Goal: Task Accomplishment & Management: Complete application form

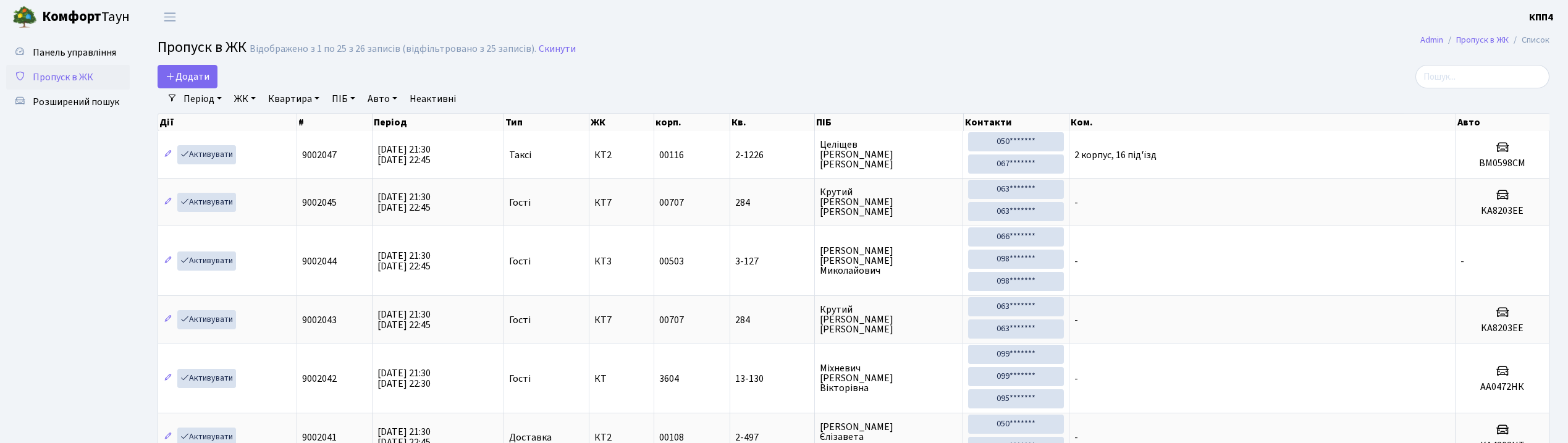
select select "25"
click at [199, 72] on span "Додати" at bounding box center [187, 76] width 43 height 14
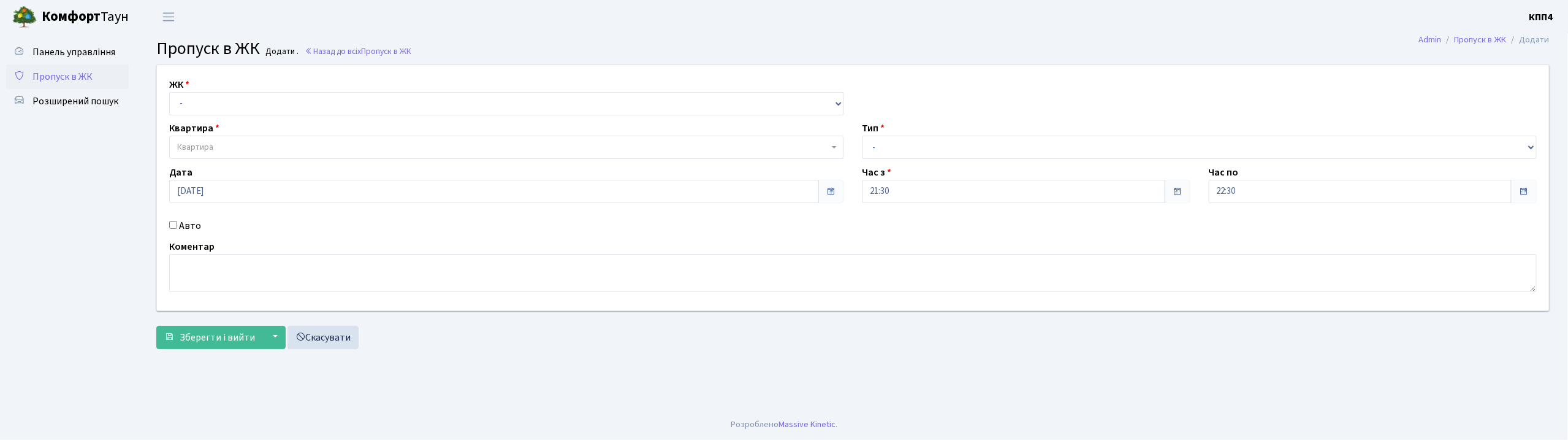
select select "271"
click at [169, 92] on select "- КТ, вул. Регенераторна, 4 КТ2, просп. [STREET_ADDRESS] [STREET_ADDRESS] [PERS…" at bounding box center [506, 104] width 674 height 23
select select
click at [228, 148] on span "Квартира" at bounding box center [502, 147] width 651 height 12
type input "16"
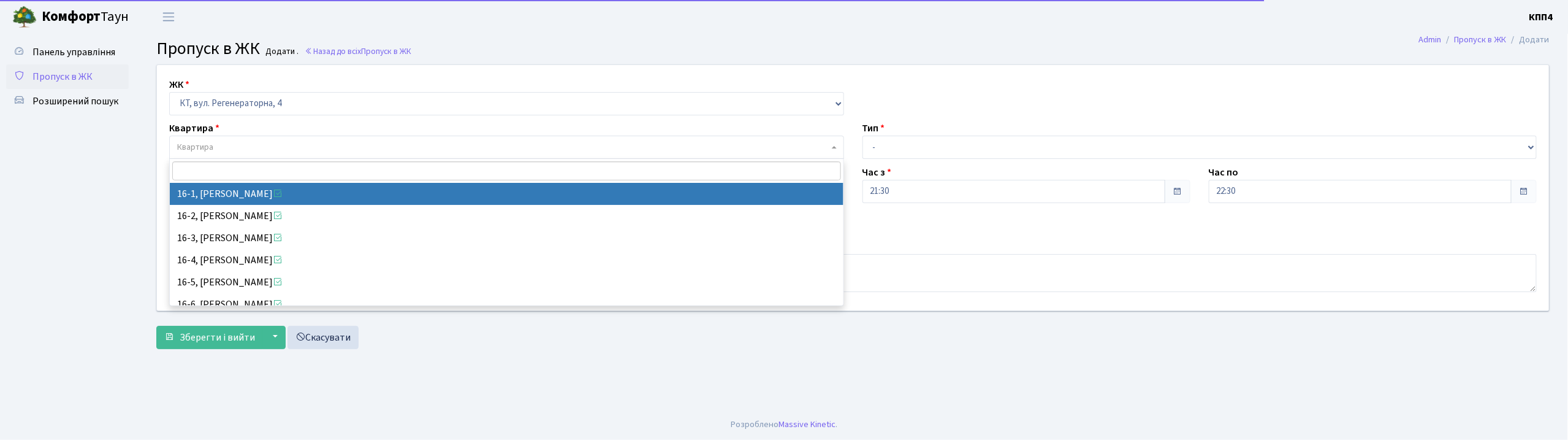
click at [8, 172] on ul "Панель управління Пропуск в ЖК Розширений пошук" at bounding box center [67, 221] width 122 height 363
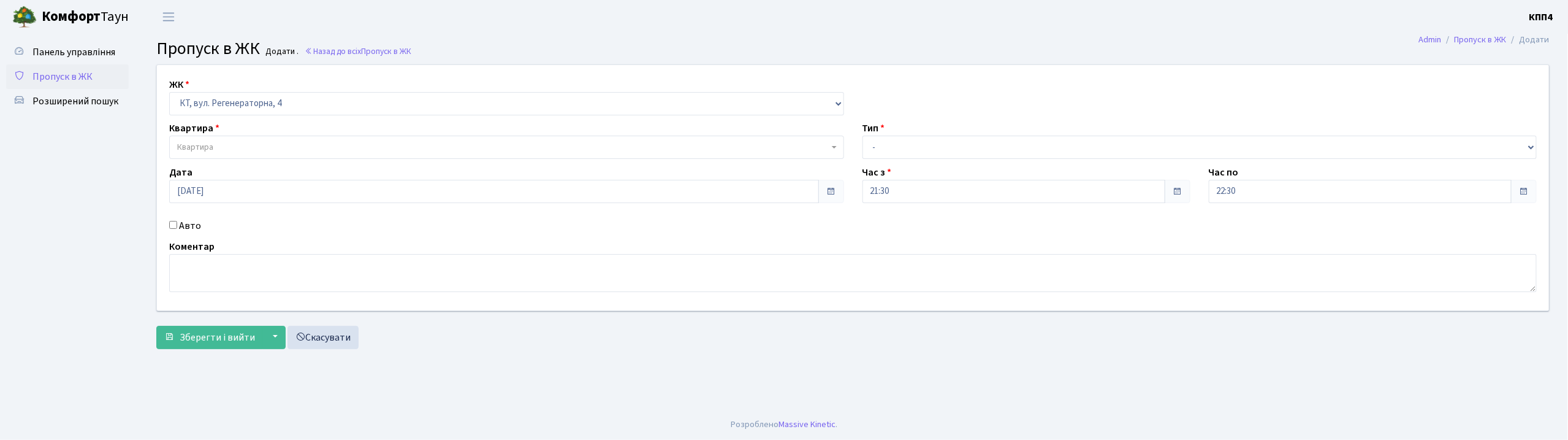
click at [166, 224] on div "Авто" at bounding box center [506, 225] width 693 height 15
click at [172, 222] on input "Авто" at bounding box center [172, 224] width 8 height 8
checkbox input "true"
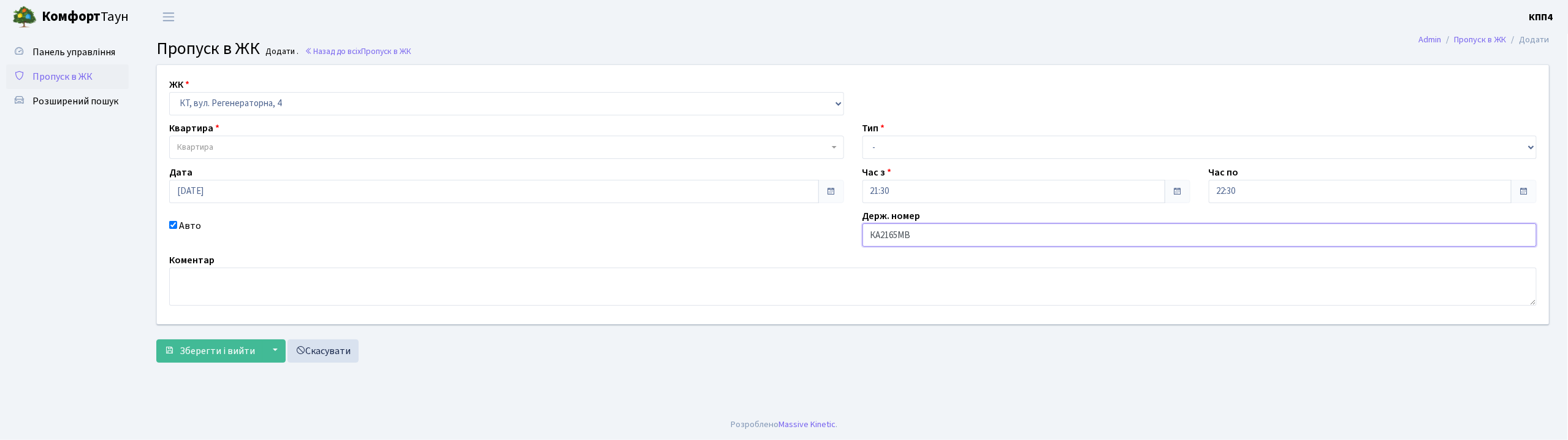
type input "КА2165МВ"
click at [251, 141] on span "Квартира" at bounding box center [506, 147] width 674 height 23
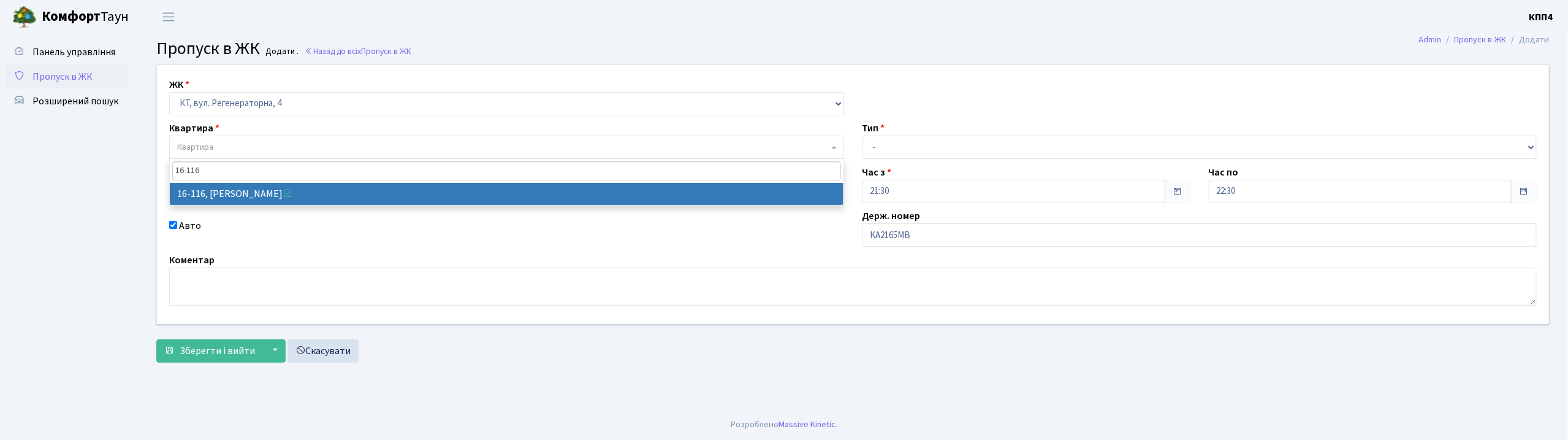
type input "16-116"
select select "8677"
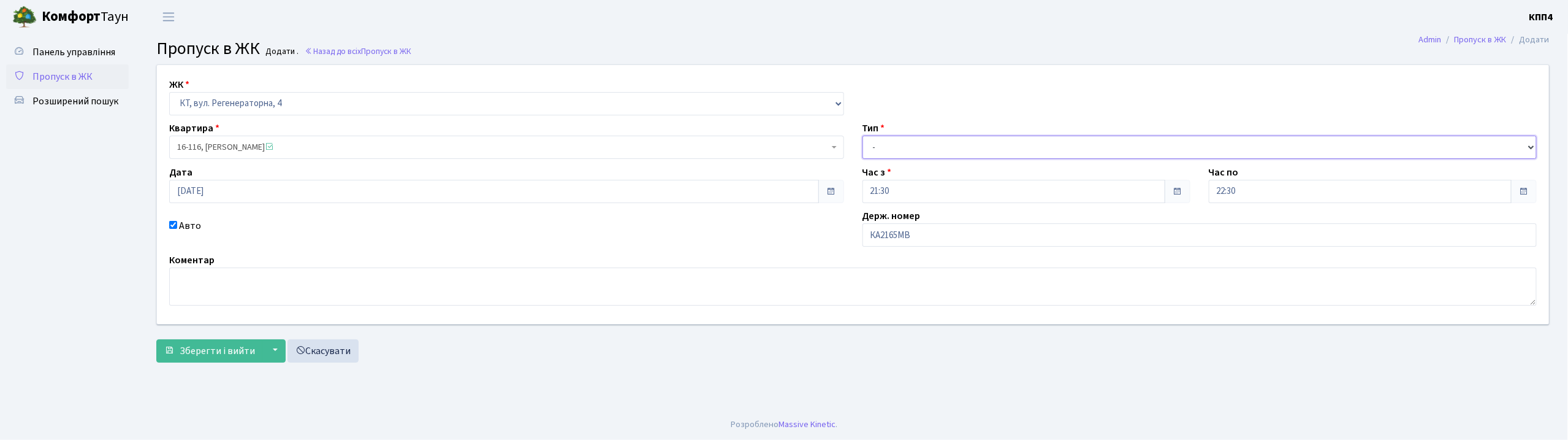
click at [959, 141] on select "- Доставка Таксі Гості Сервіс" at bounding box center [1200, 147] width 674 height 23
select select "2"
click at [862, 135] on select "- Доставка Таксі Гості Сервіс" at bounding box center [1200, 147] width 674 height 23
click at [178, 354] on button "Зберегти і вийти" at bounding box center [210, 350] width 107 height 23
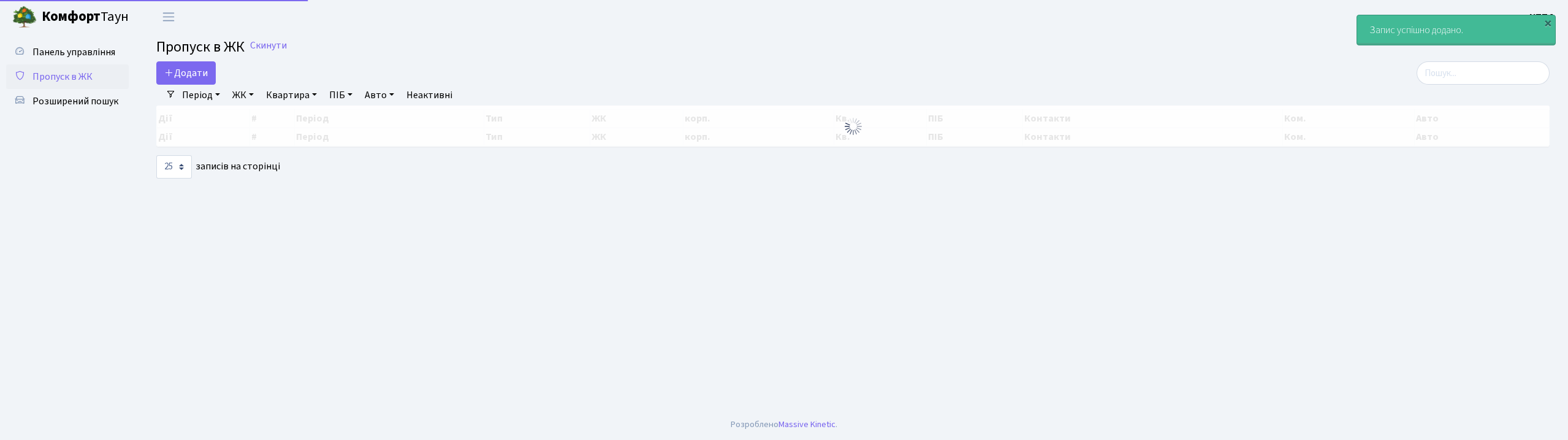
select select "25"
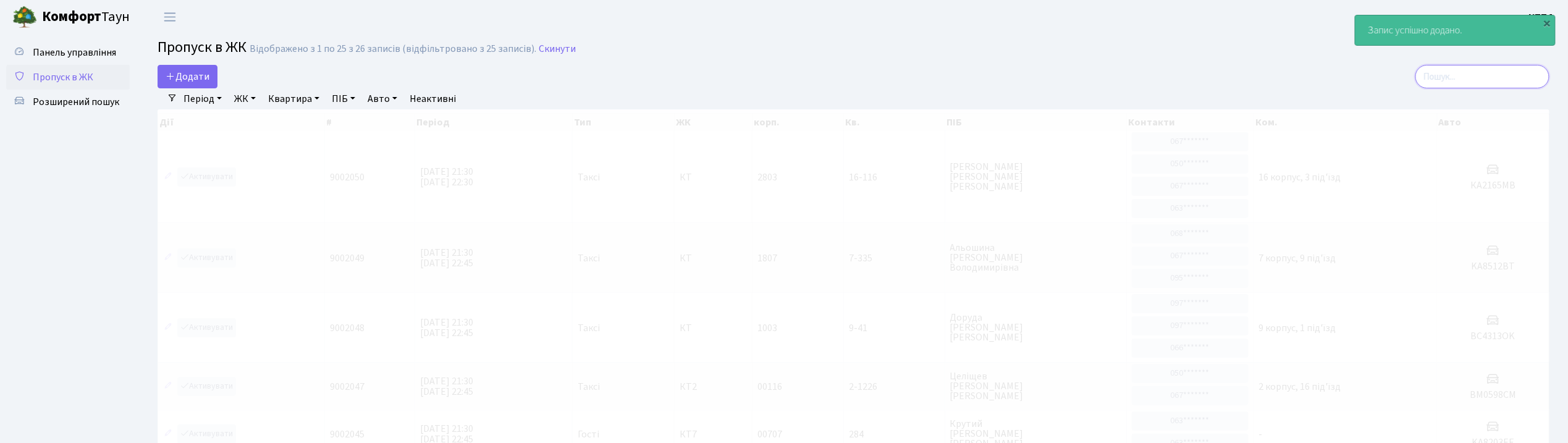
click at [1511, 82] on input "search" at bounding box center [1482, 76] width 134 height 23
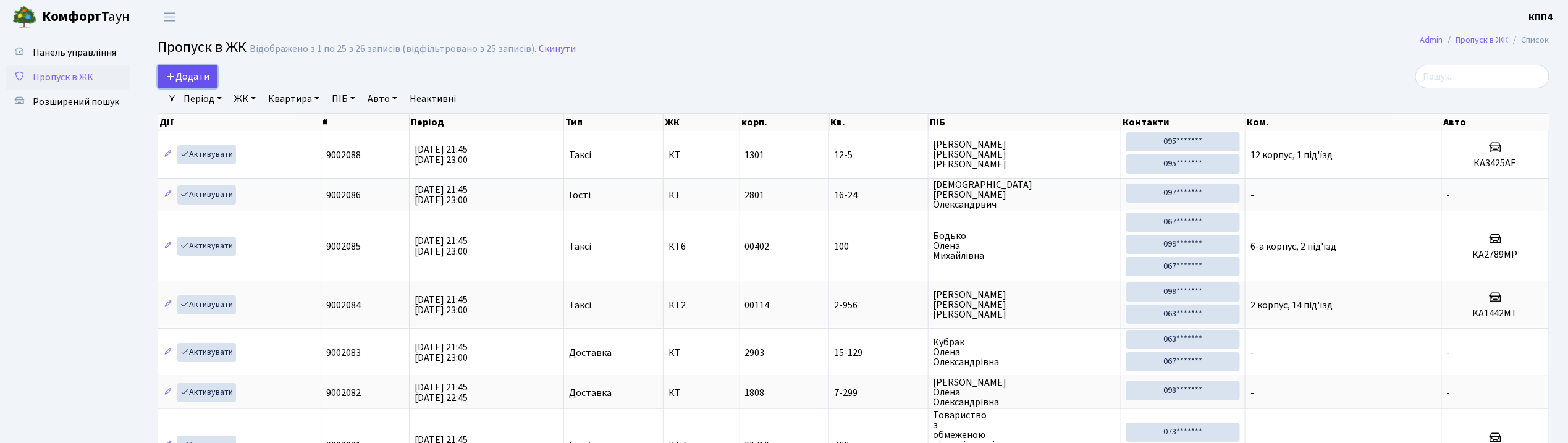
click at [208, 79] on span "Додати" at bounding box center [187, 76] width 43 height 14
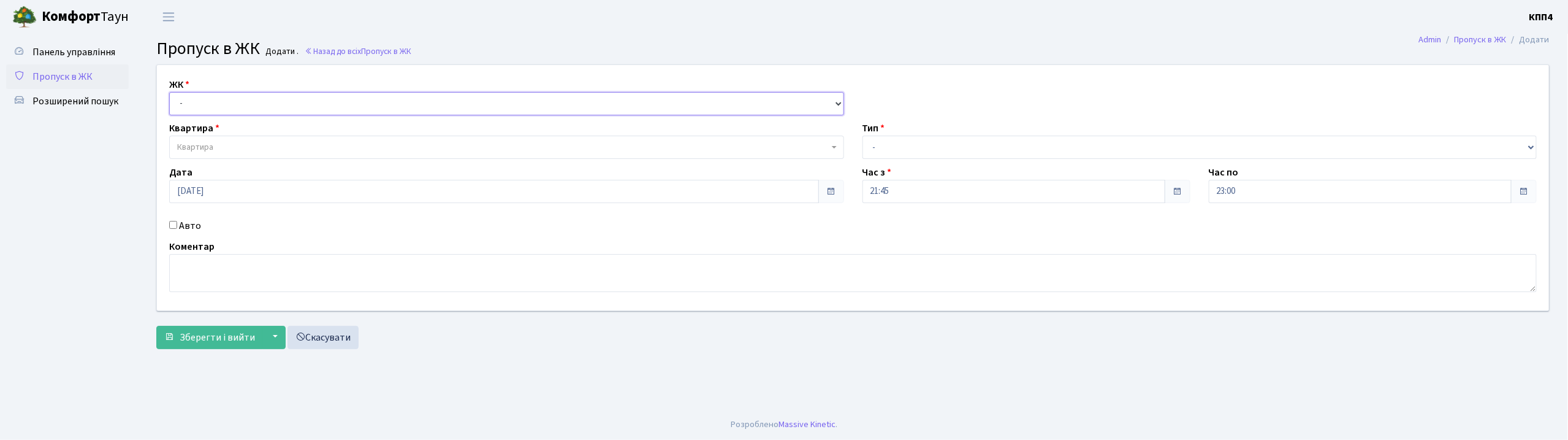
drag, startPoint x: 0, startPoint y: 0, endPoint x: 238, endPoint y: 109, distance: 261.8
click at [238, 109] on select "- КТ, вул. Регенераторна, 4 КТ2, просп. [STREET_ADDRESS] [STREET_ADDRESS] [PERS…" at bounding box center [506, 104] width 674 height 23
select select "271"
click at [169, 92] on select "- КТ, вул. Регенераторна, 4 КТ2, просп. [STREET_ADDRESS] [STREET_ADDRESS] [PERS…" at bounding box center [506, 104] width 674 height 23
select select
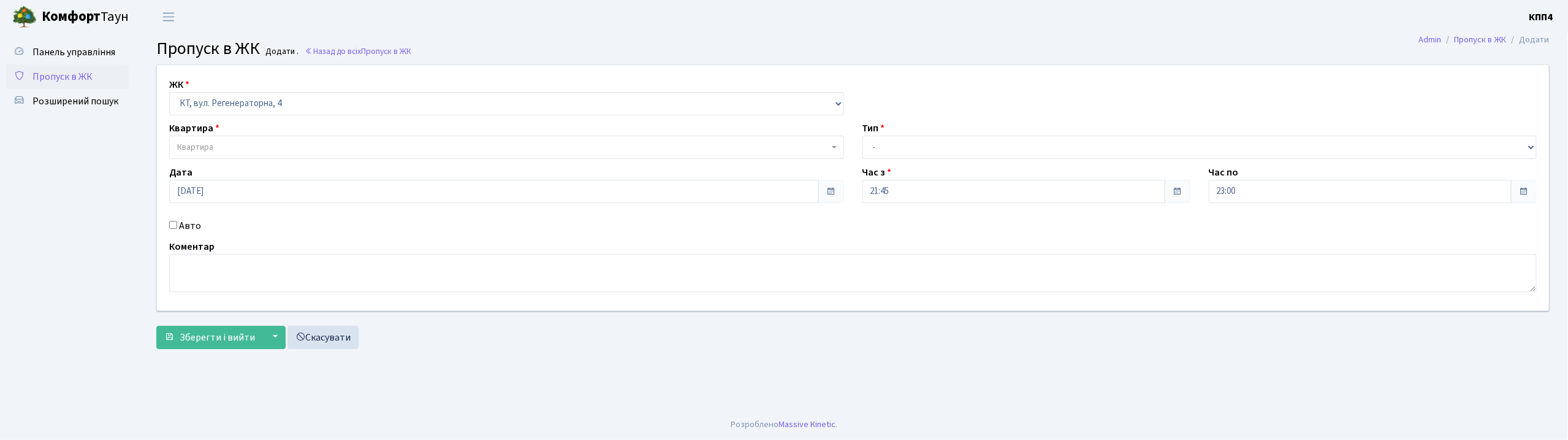
click at [189, 222] on label "Авто" at bounding box center [191, 225] width 22 height 15
click at [177, 222] on input "Авто" at bounding box center [172, 224] width 8 height 8
checkbox input "true"
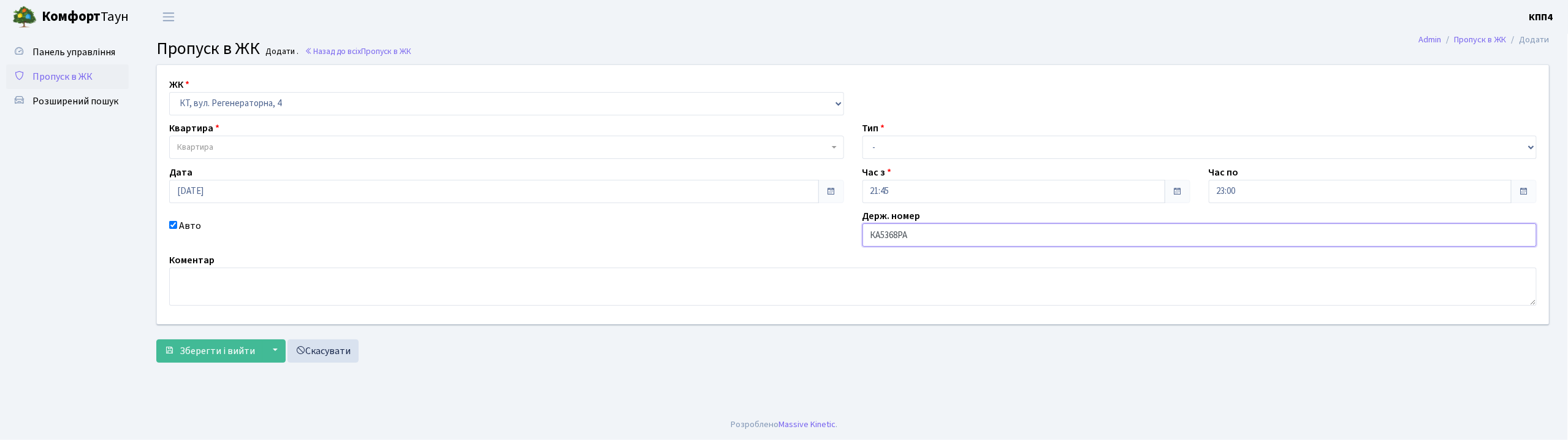
type input "КА5368РА"
click at [311, 145] on span "Квартира" at bounding box center [502, 147] width 651 height 12
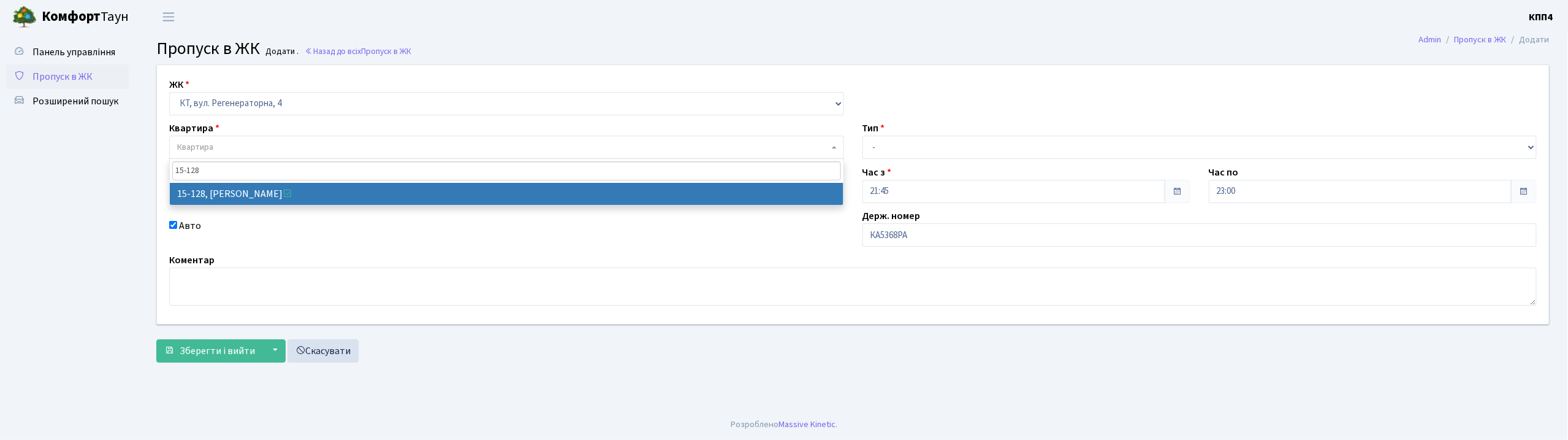
type input "15-128"
select select "8903"
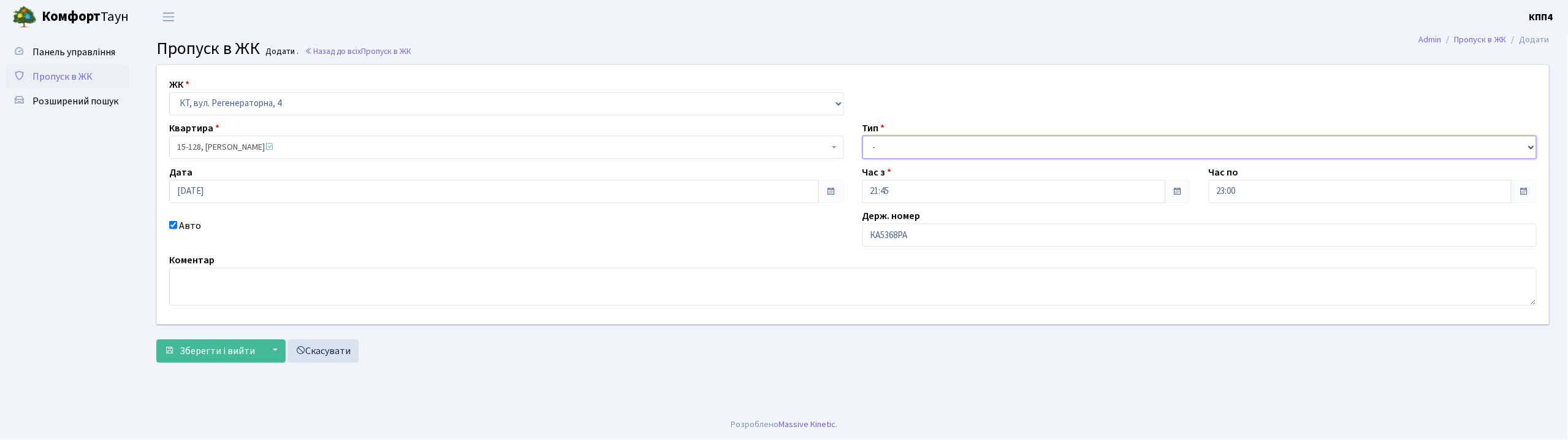
drag, startPoint x: 902, startPoint y: 154, endPoint x: 908, endPoint y: 158, distance: 7.2
click at [902, 154] on select "- Доставка Таксі Гості Сервіс" at bounding box center [1200, 147] width 674 height 23
select select "2"
click at [862, 135] on select "- Доставка Таксі Гості Сервіс" at bounding box center [1200, 147] width 674 height 23
click at [230, 349] on span "Зберегти і вийти" at bounding box center [216, 351] width 75 height 14
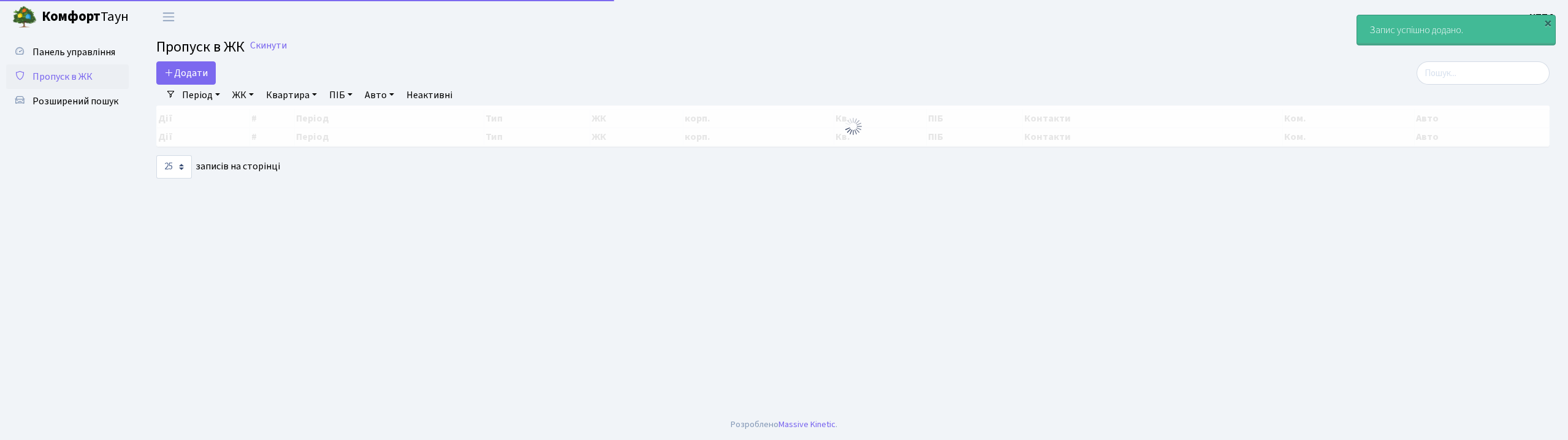
select select "25"
click at [1480, 69] on input "search" at bounding box center [1483, 72] width 133 height 23
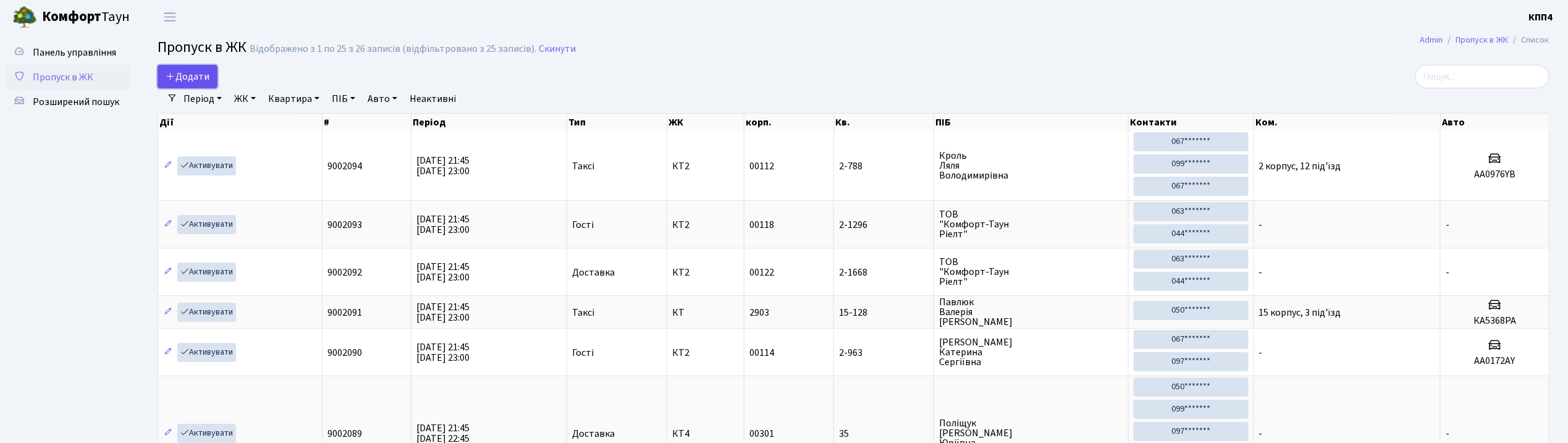
click at [193, 72] on span "Додати" at bounding box center [187, 76] width 43 height 14
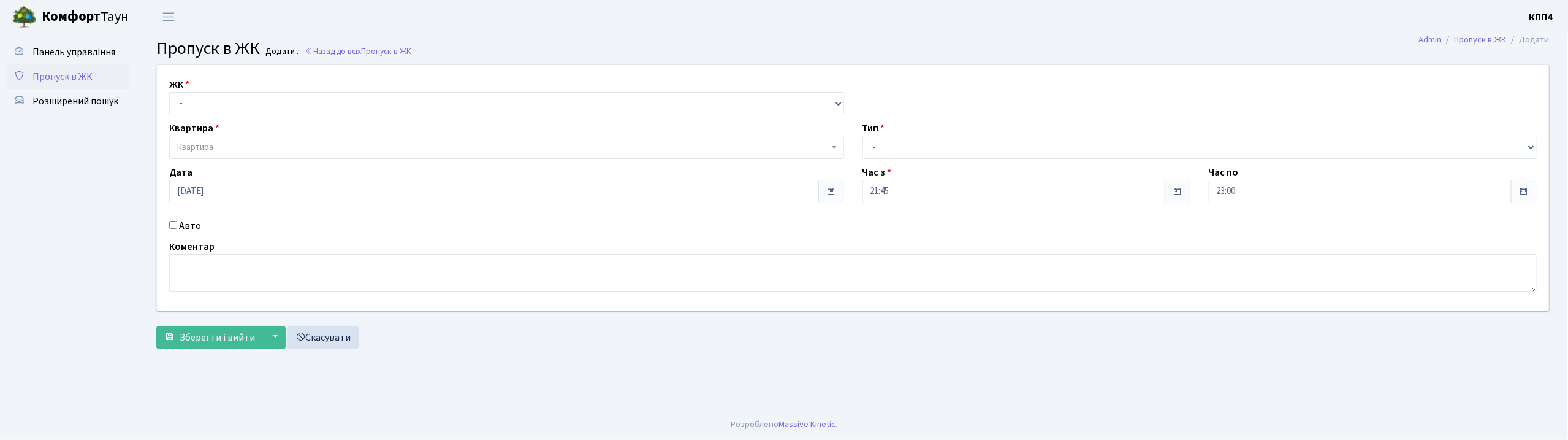
select select "271"
click at [169, 92] on select "- КТ, вул. Регенераторна, 4 КТ2, просп. [STREET_ADDRESS] [STREET_ADDRESS] [PERS…" at bounding box center [506, 104] width 674 height 23
select select
click at [189, 227] on label "Авто" at bounding box center [191, 225] width 22 height 15
click at [177, 227] on input "Авто" at bounding box center [172, 224] width 8 height 8
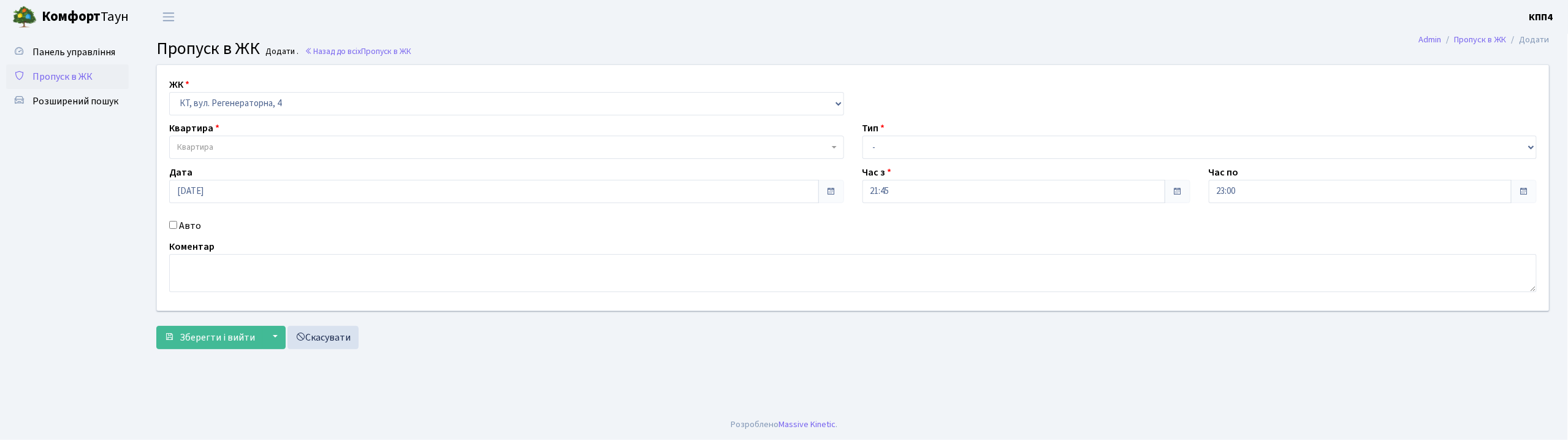
checkbox input "true"
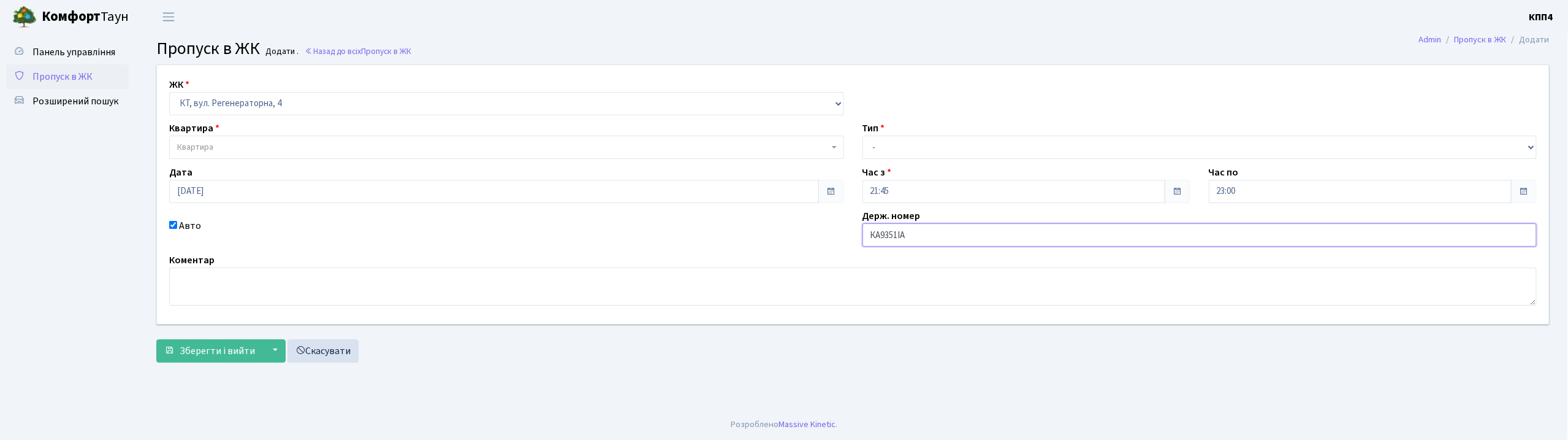
type input "КА9351ІА"
click at [194, 141] on span "Квартира" at bounding box center [195, 147] width 36 height 12
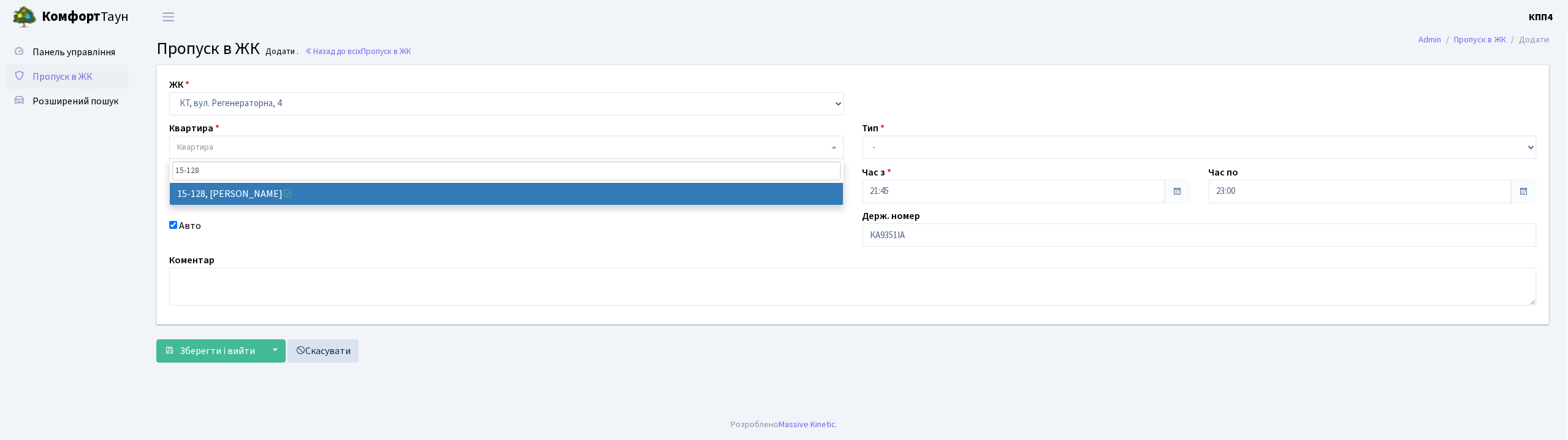
type input "15-128"
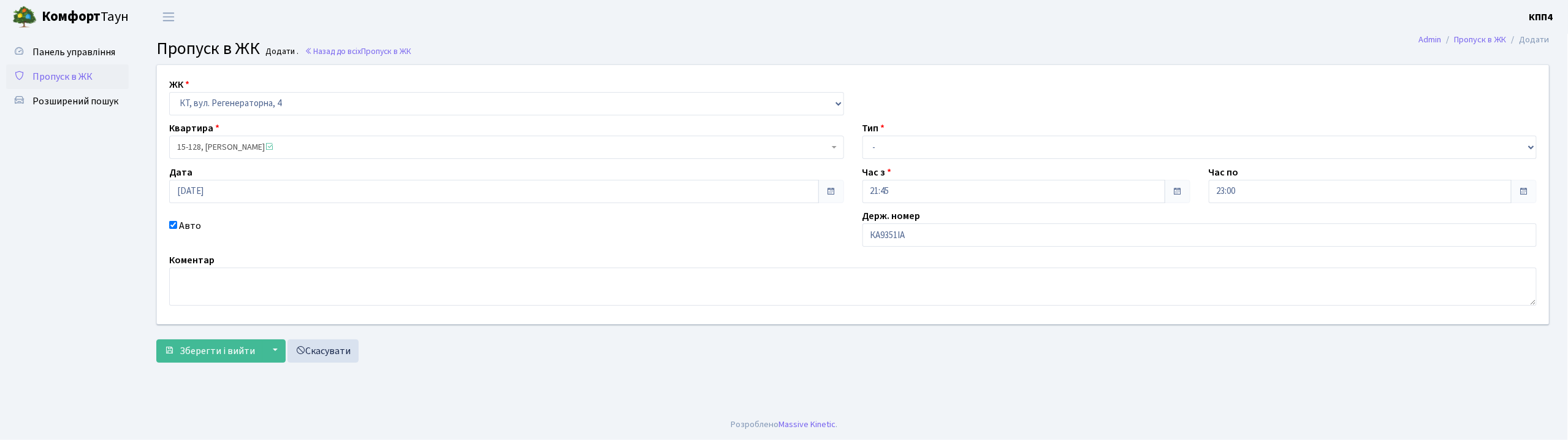
select select "8903"
click at [883, 146] on select "- Доставка Таксі Гості Сервіс" at bounding box center [1200, 147] width 674 height 23
select select "2"
click at [862, 135] on select "- Доставка Таксі Гості Сервіс" at bounding box center [1200, 147] width 674 height 23
click at [206, 344] on span "Зберегти і вийти" at bounding box center [216, 351] width 75 height 14
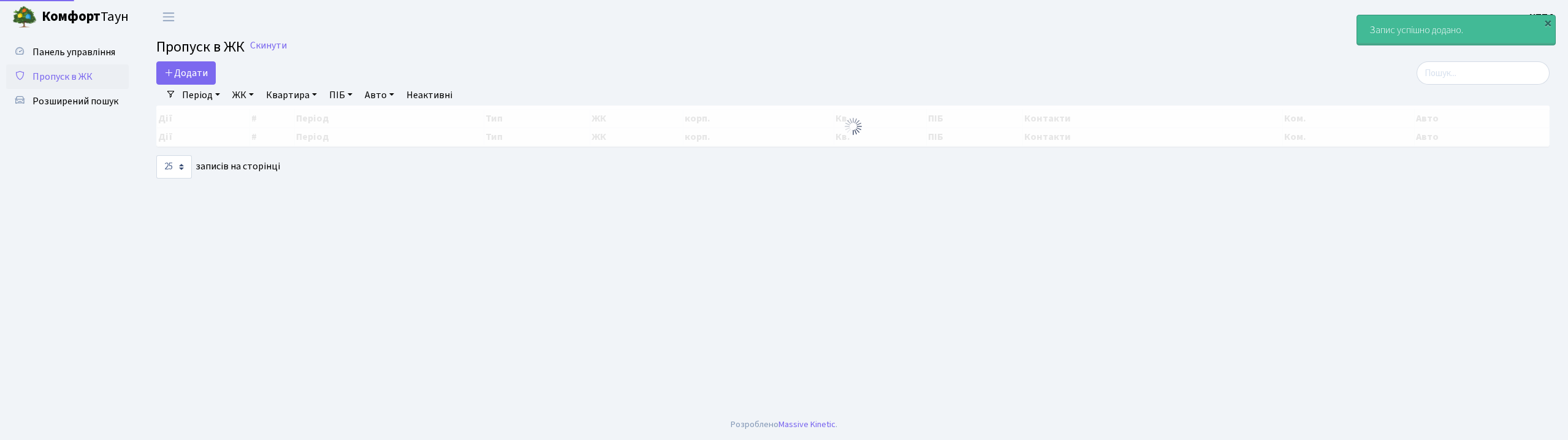
select select "25"
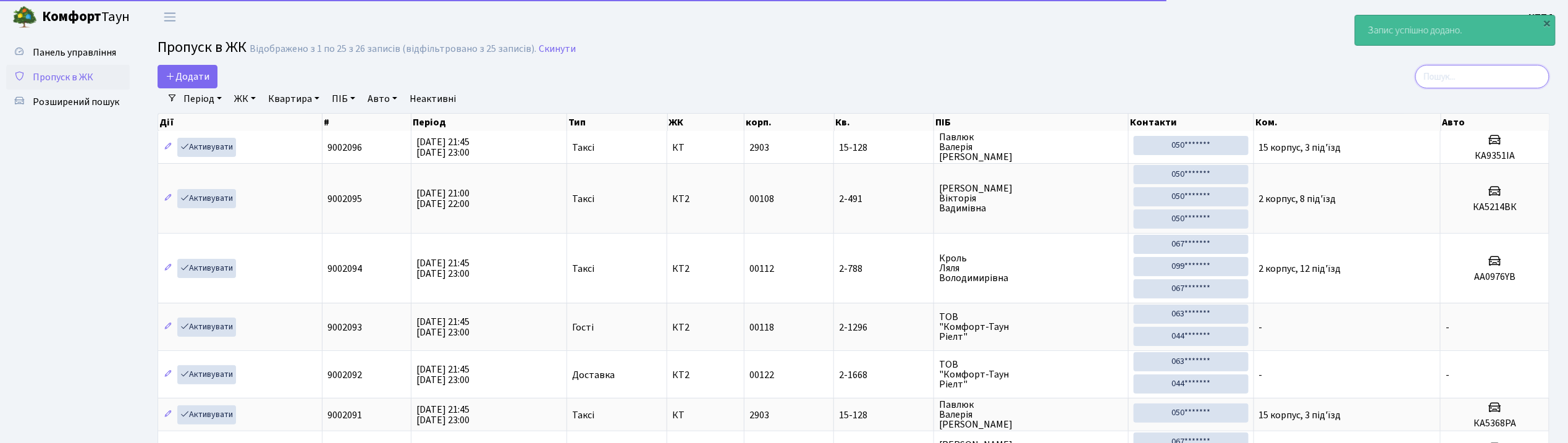
click at [1507, 70] on input "search" at bounding box center [1482, 76] width 134 height 23
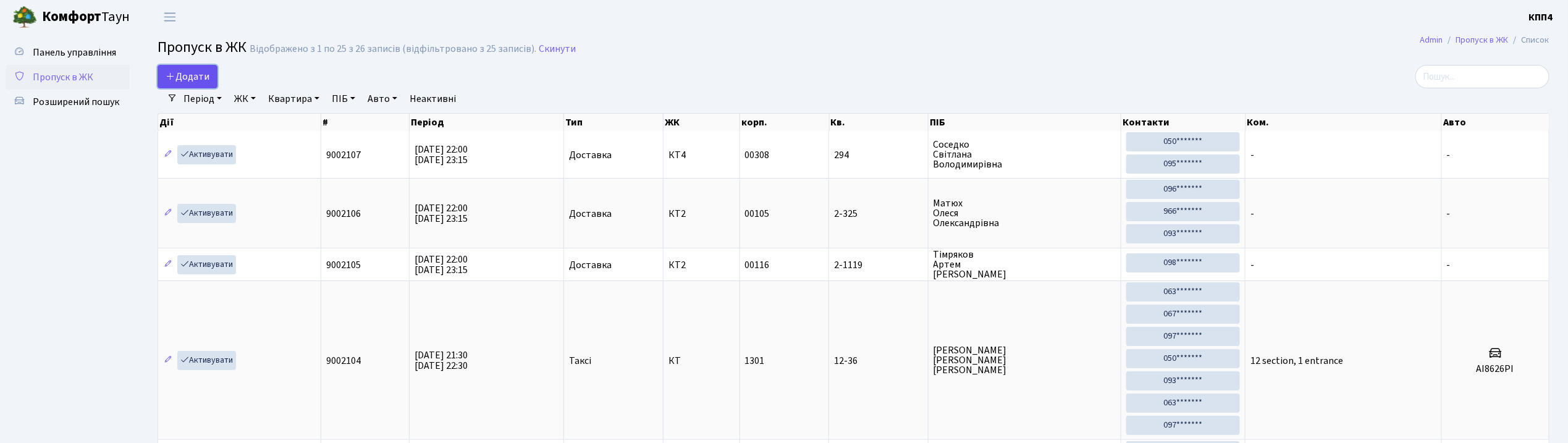
click at [190, 83] on span "Додати" at bounding box center [187, 76] width 43 height 14
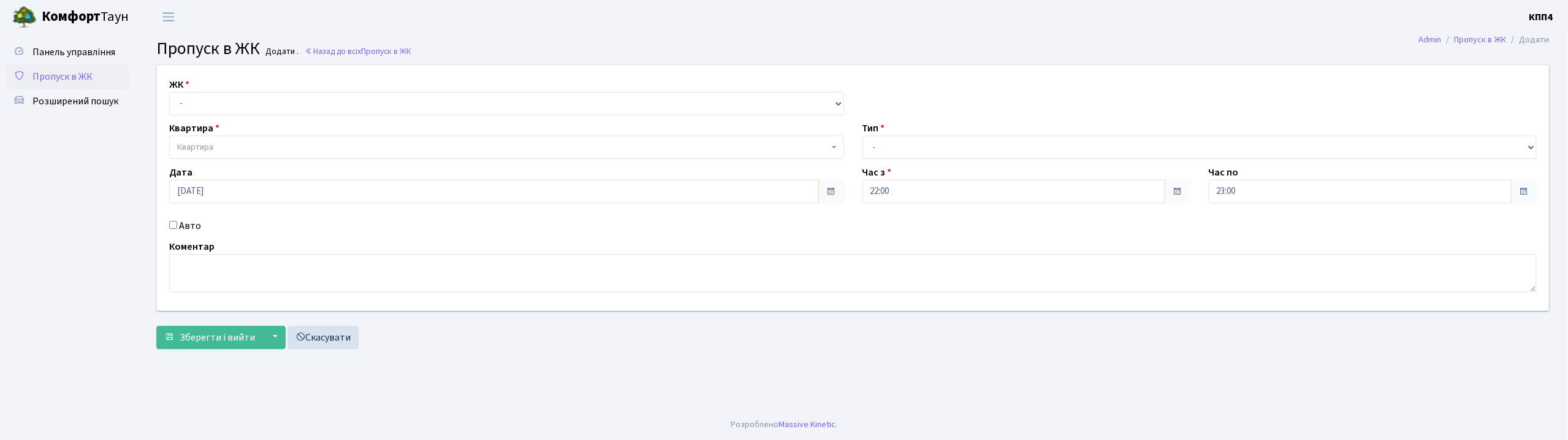
select select "271"
click at [169, 92] on select "- КТ, вул. Регенераторна, 4 КТ2, просп. [STREET_ADDRESS] [STREET_ADDRESS] [PERS…" at bounding box center [506, 104] width 674 height 23
select select
click at [242, 140] on span "Квартира" at bounding box center [506, 147] width 674 height 23
click at [183, 173] on input "1642" at bounding box center [506, 171] width 668 height 19
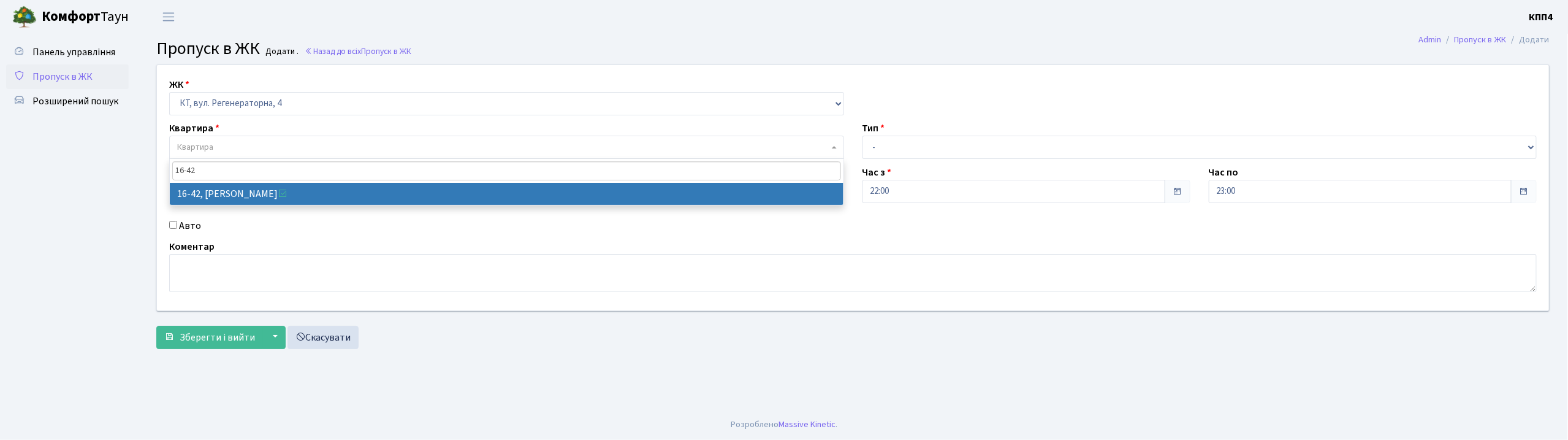
type input "16-42"
select select "8603"
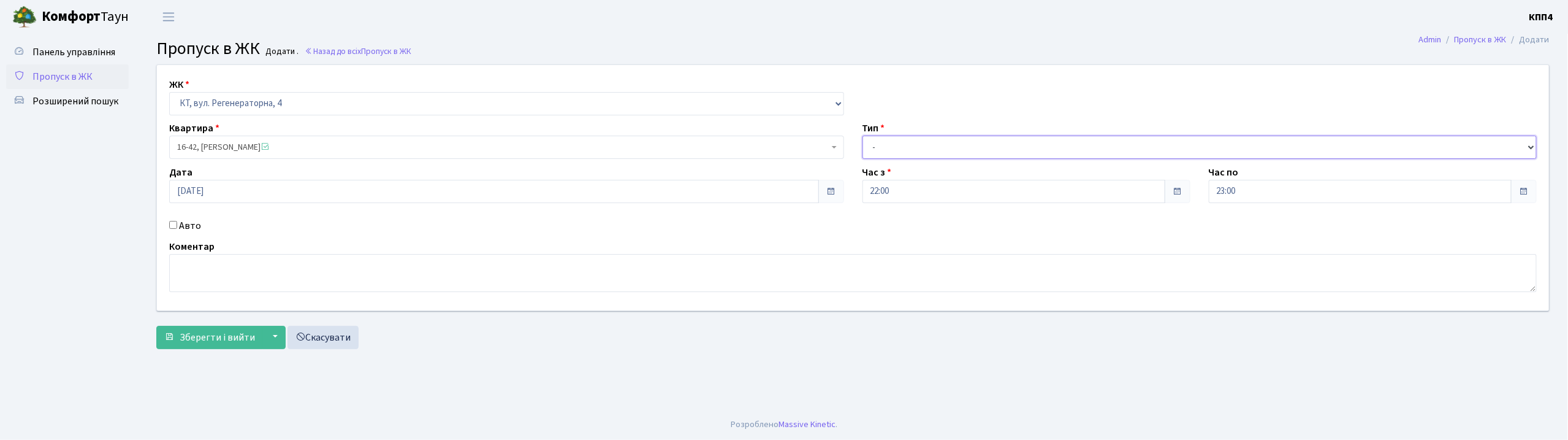
click at [905, 142] on select "- Доставка Таксі Гості Сервіс" at bounding box center [1200, 147] width 674 height 23
select select "1"
click at [862, 135] on select "- Доставка Таксі Гості Сервіс" at bounding box center [1200, 147] width 674 height 23
click at [222, 334] on span "Зберегти і вийти" at bounding box center [216, 337] width 75 height 14
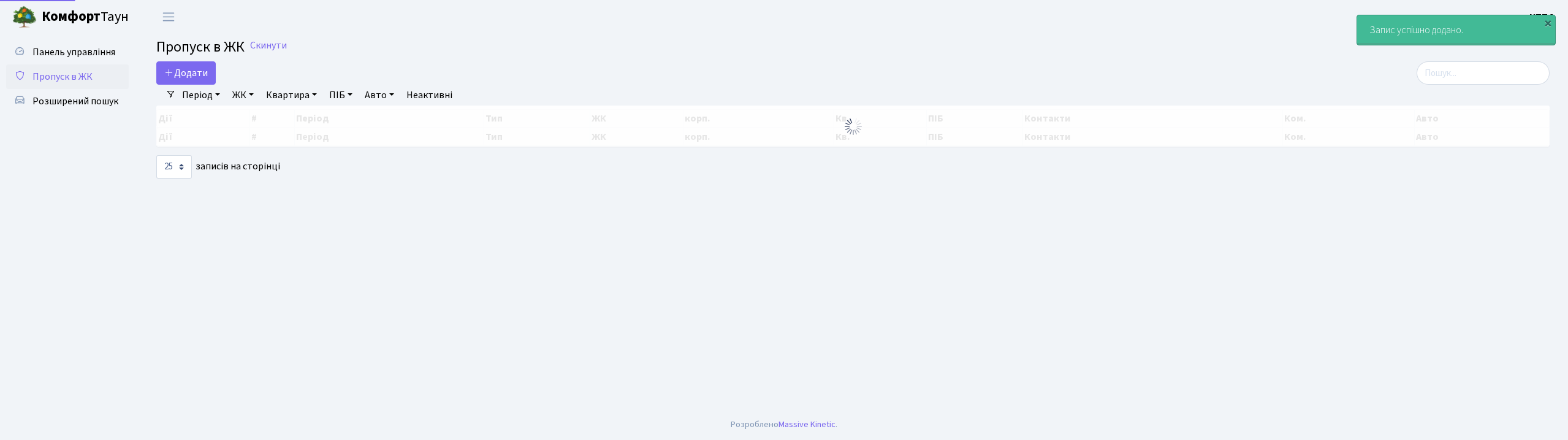
select select "25"
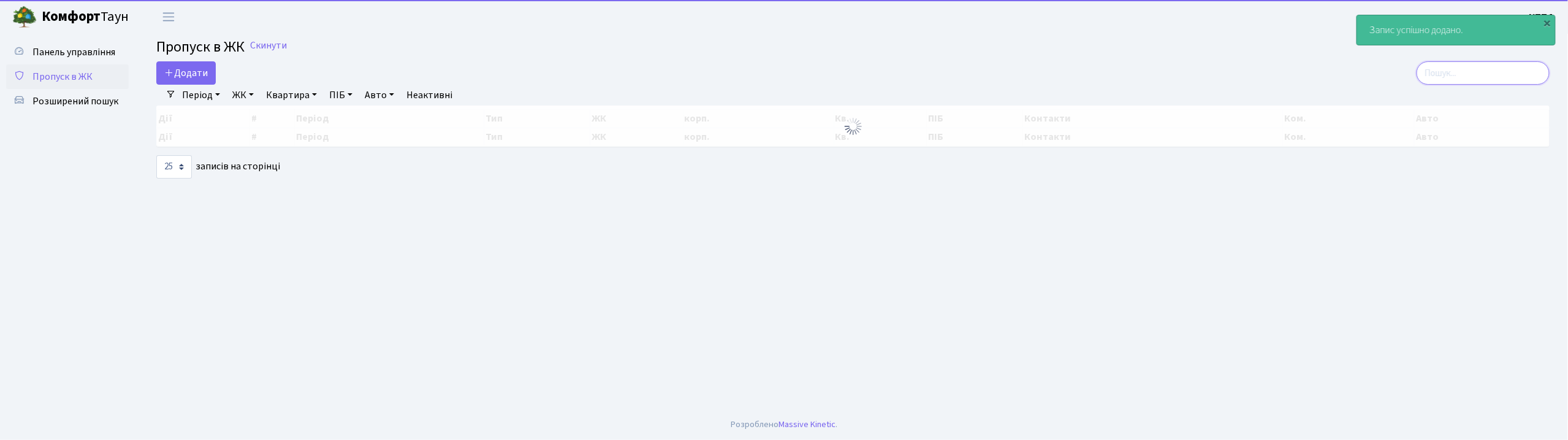
click at [1455, 72] on input "search" at bounding box center [1483, 72] width 133 height 23
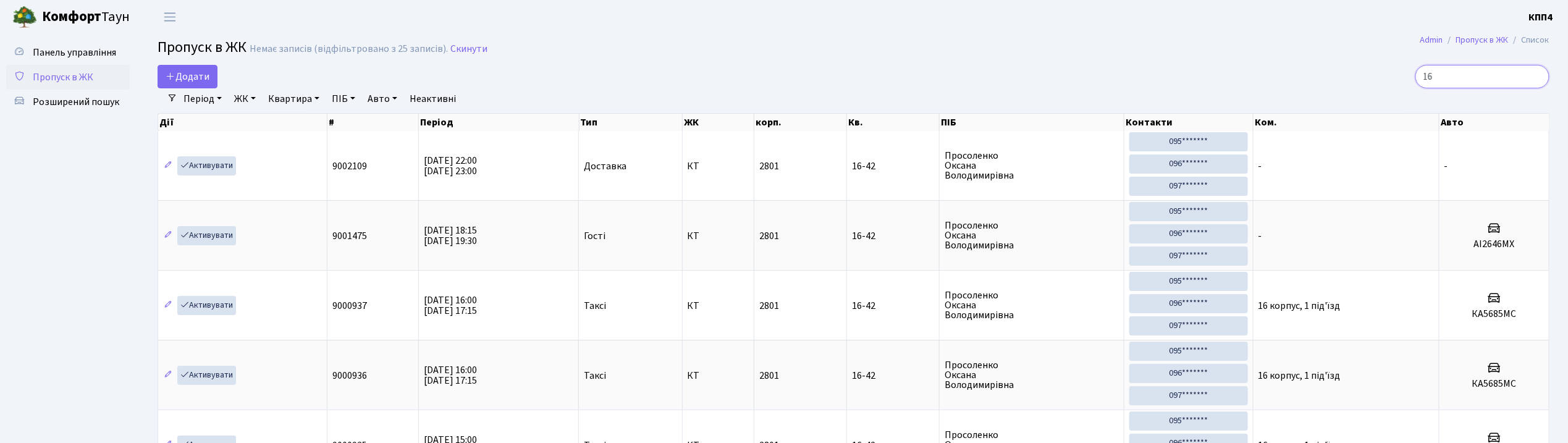
type input "1"
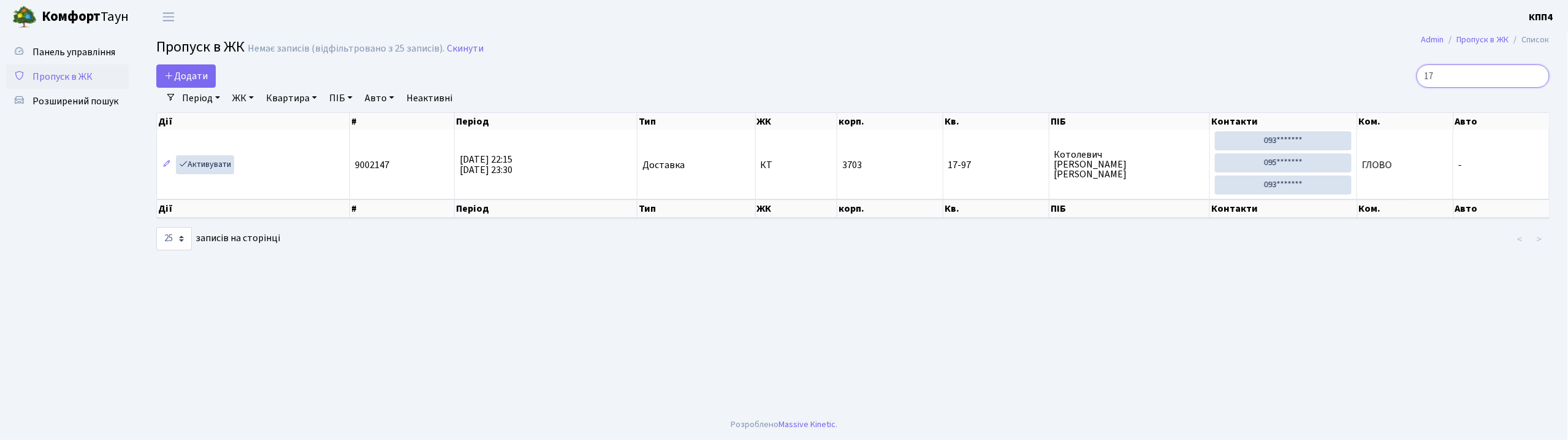
type input "1"
